Goal: Find specific page/section: Find specific page/section

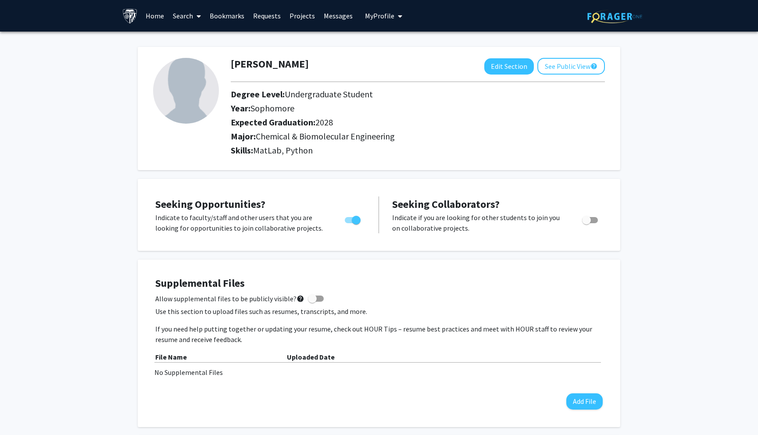
click at [271, 17] on link "Requests" at bounding box center [267, 15] width 36 height 31
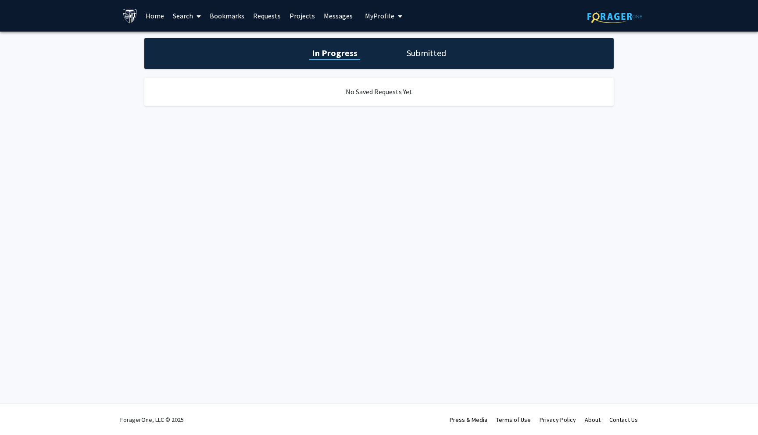
click at [380, 17] on span "My Profile" at bounding box center [379, 15] width 29 height 9
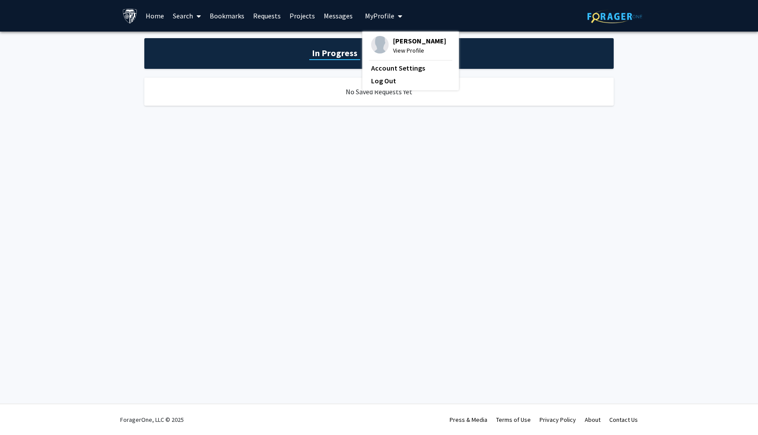
click at [210, 19] on link "Bookmarks" at bounding box center [226, 15] width 43 height 31
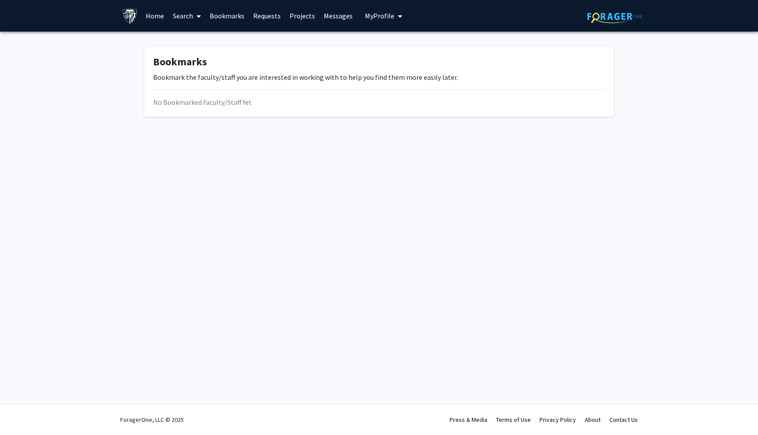
click at [196, 18] on icon at bounding box center [198, 16] width 4 height 7
click at [196, 39] on span "Faculty/Staff" at bounding box center [200, 41] width 64 height 18
